Goal: Contribute content: Add original content to the website for others to see

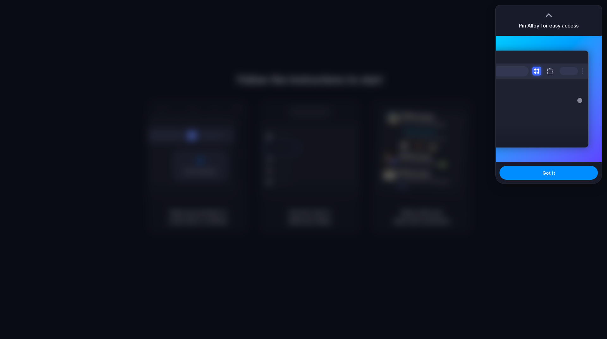
drag, startPoint x: 546, startPoint y: 175, endPoint x: 539, endPoint y: 214, distance: 40.4
click at [539, 214] on body "Follow the instructions to start Capturing page Open your product in a new tab …" at bounding box center [303, 169] width 607 height 339
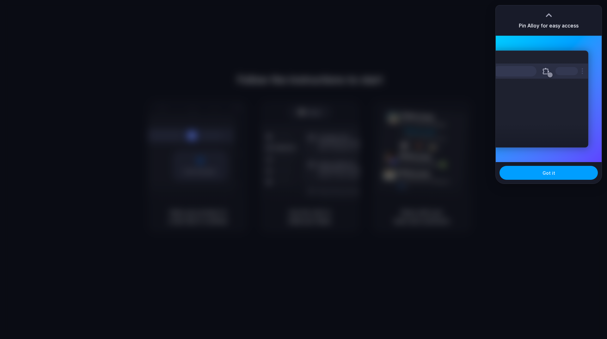
click at [556, 174] on button "Got it" at bounding box center [549, 173] width 98 height 14
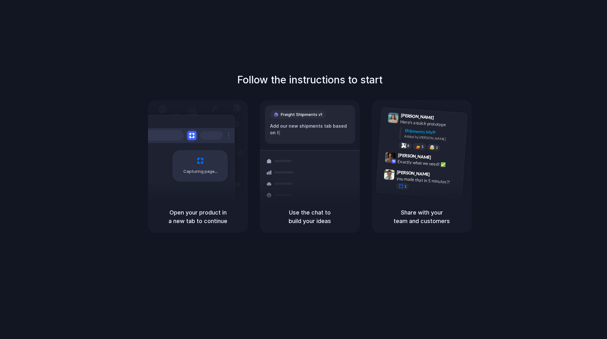
click at [304, 170] on div at bounding box center [304, 170] width 0 height 0
click at [384, 195] on div "[PERSON_NAME] 9:41 AM Here's a quick prototype Shipments MVP Added by [PERSON_N…" at bounding box center [422, 150] width 100 height 101
click at [410, 41] on div "Follow the instructions to start Capturing page Open your product in a new tab …" at bounding box center [310, 176] width 620 height 352
click at [304, 170] on div at bounding box center [304, 170] width 0 height 0
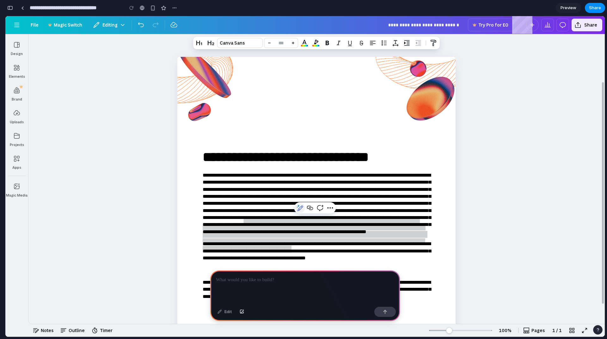
click at [301, 207] on span "Magic Write" at bounding box center [300, 208] width 8 height 8
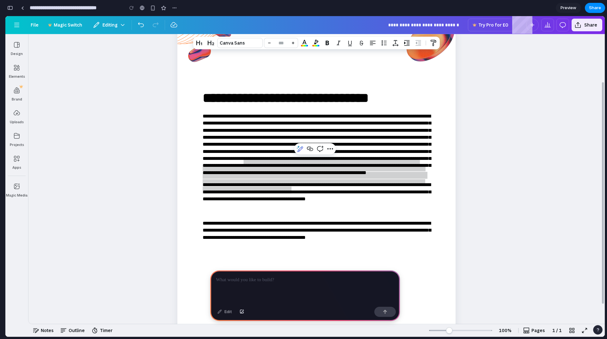
scroll to position [63, 0]
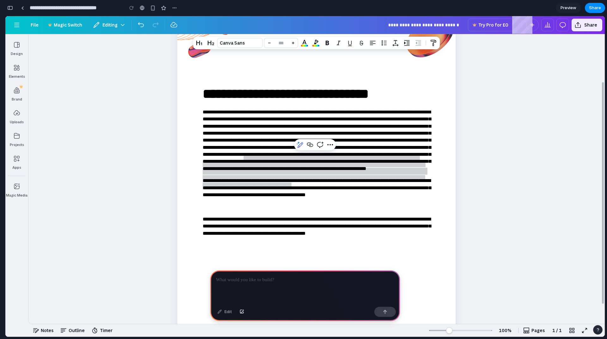
click at [251, 285] on div at bounding box center [305, 288] width 190 height 34
click at [142, 27] on span "Undo" at bounding box center [141, 25] width 8 height 8
click at [101, 23] on button "Editing" at bounding box center [109, 25] width 39 height 13
click at [122, 23] on div "Main" at bounding box center [122, 25] width 9 height 8
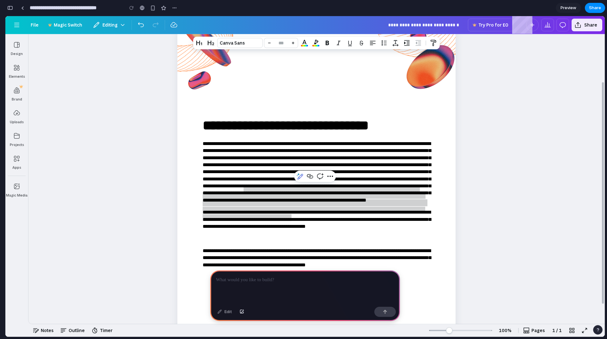
scroll to position [0, 0]
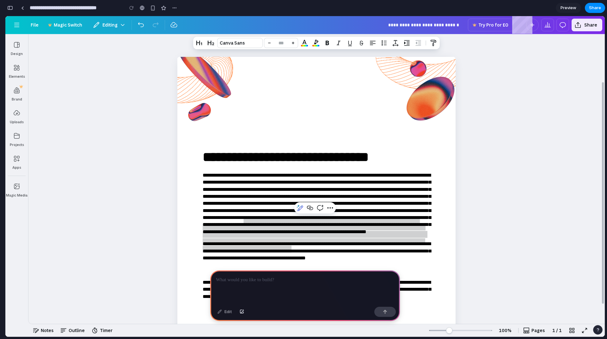
click at [273, 281] on p at bounding box center [305, 280] width 178 height 8
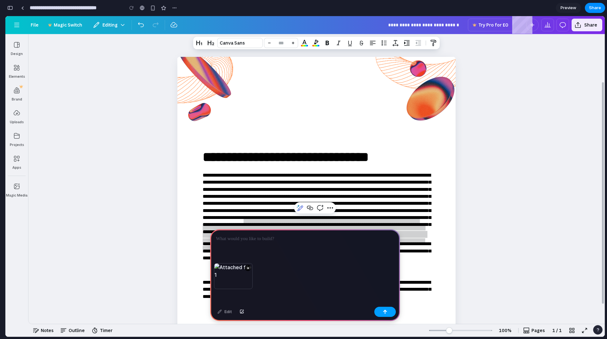
click at [388, 315] on button "button" at bounding box center [385, 312] width 22 height 10
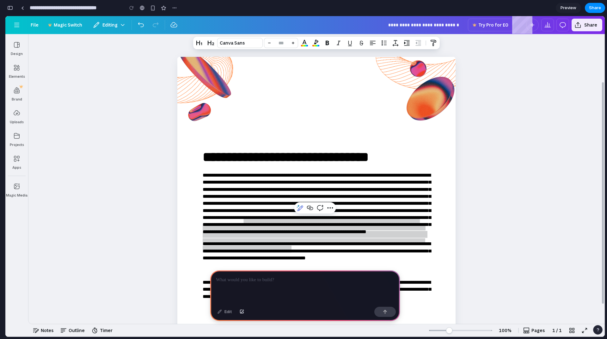
click at [262, 281] on p at bounding box center [304, 280] width 176 height 8
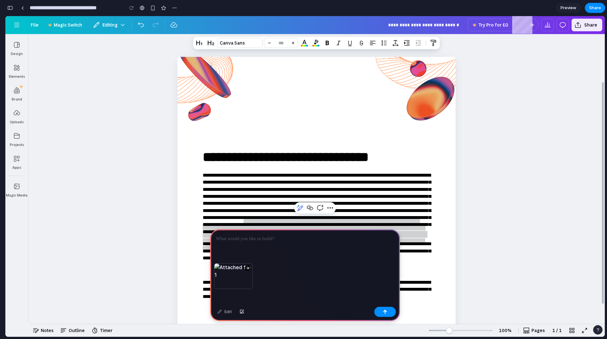
click at [251, 235] on p at bounding box center [304, 239] width 176 height 8
click at [380, 313] on button "button" at bounding box center [385, 312] width 22 height 10
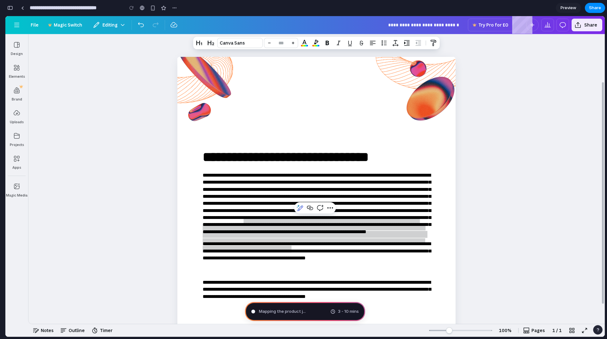
type input "**********"
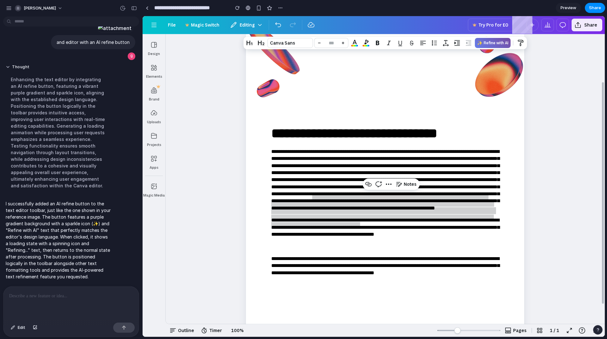
scroll to position [23, 0]
click at [389, 210] on span at bounding box center [385, 180] width 228 height 61
drag, startPoint x: 29, startPoint y: 203, endPoint x: 68, endPoint y: 204, distance: 38.6
click at [68, 204] on p "I successfully added an AI refine button to the text editor toolbar, just like …" at bounding box center [59, 240] width 106 height 80
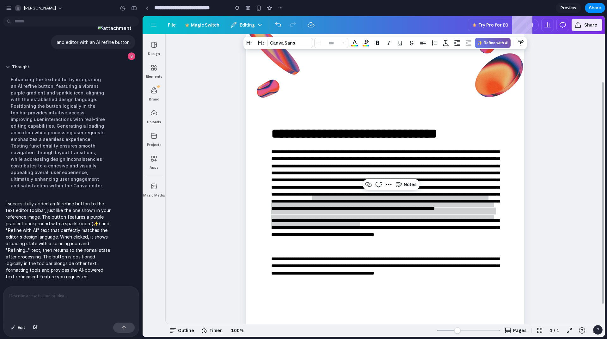
click at [53, 210] on p "I successfully added an AI refine button to the text editor toolbar, just like …" at bounding box center [59, 240] width 106 height 80
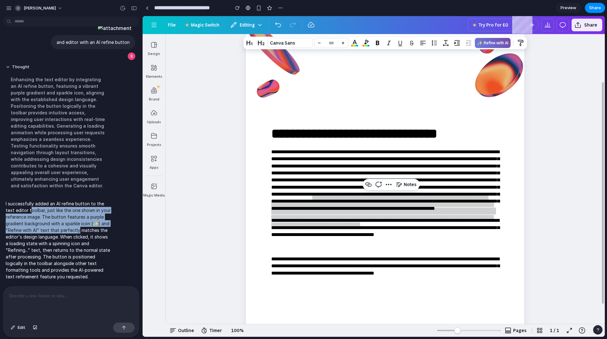
drag, startPoint x: 29, startPoint y: 209, endPoint x: 77, endPoint y: 225, distance: 49.7
click at [77, 225] on p "I successfully added an AI refine button to the text editor toolbar, just like …" at bounding box center [59, 240] width 106 height 80
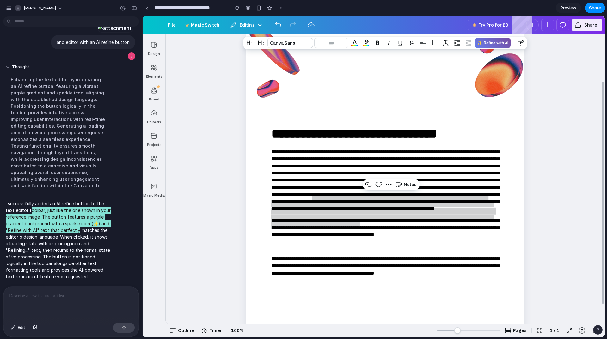
click at [315, 211] on span at bounding box center [385, 180] width 228 height 61
click at [405, 184] on span "Notes" at bounding box center [410, 184] width 13 height 7
click at [387, 185] on span "button" at bounding box center [389, 185] width 8 height 8
click at [375, 184] on span "button" at bounding box center [379, 185] width 8 height 8
click at [367, 183] on span "button" at bounding box center [369, 185] width 8 height 8
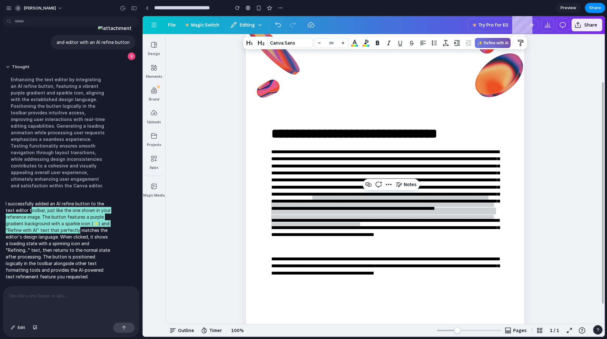
click at [340, 208] on span at bounding box center [385, 180] width 228 height 61
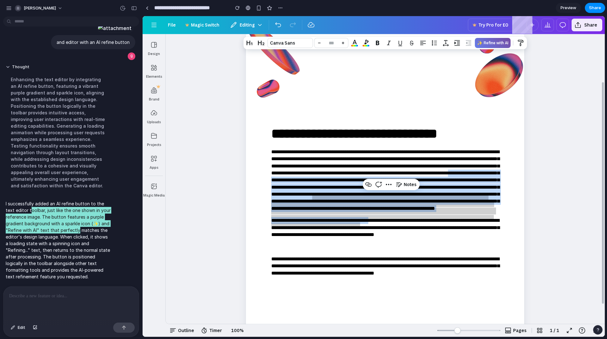
drag, startPoint x: 390, startPoint y: 250, endPoint x: 258, endPoint y: 186, distance: 146.7
click at [258, 186] on div "**********" at bounding box center [385, 312] width 278 height 390
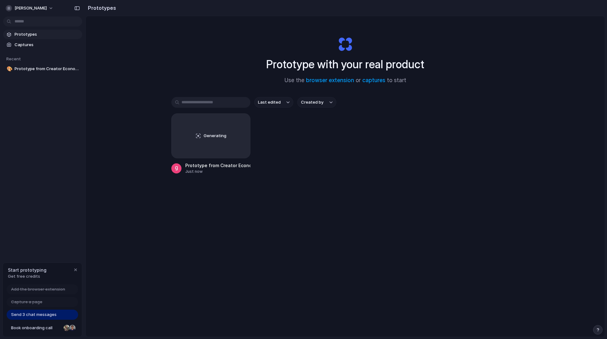
click at [28, 34] on span "Prototypes" at bounding box center [47, 34] width 65 height 6
